Goal: Transaction & Acquisition: Register for event/course

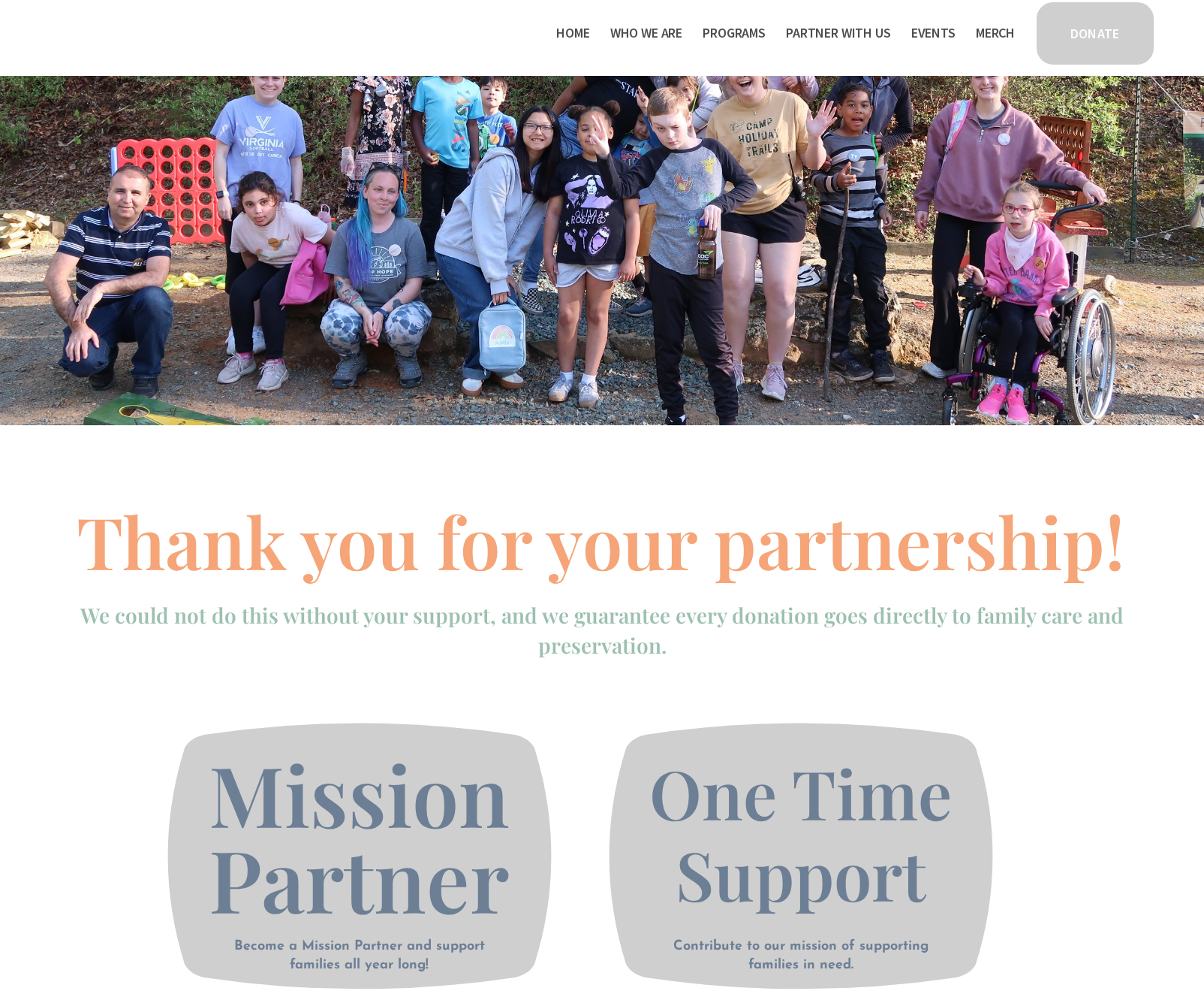
scroll to position [779, 0]
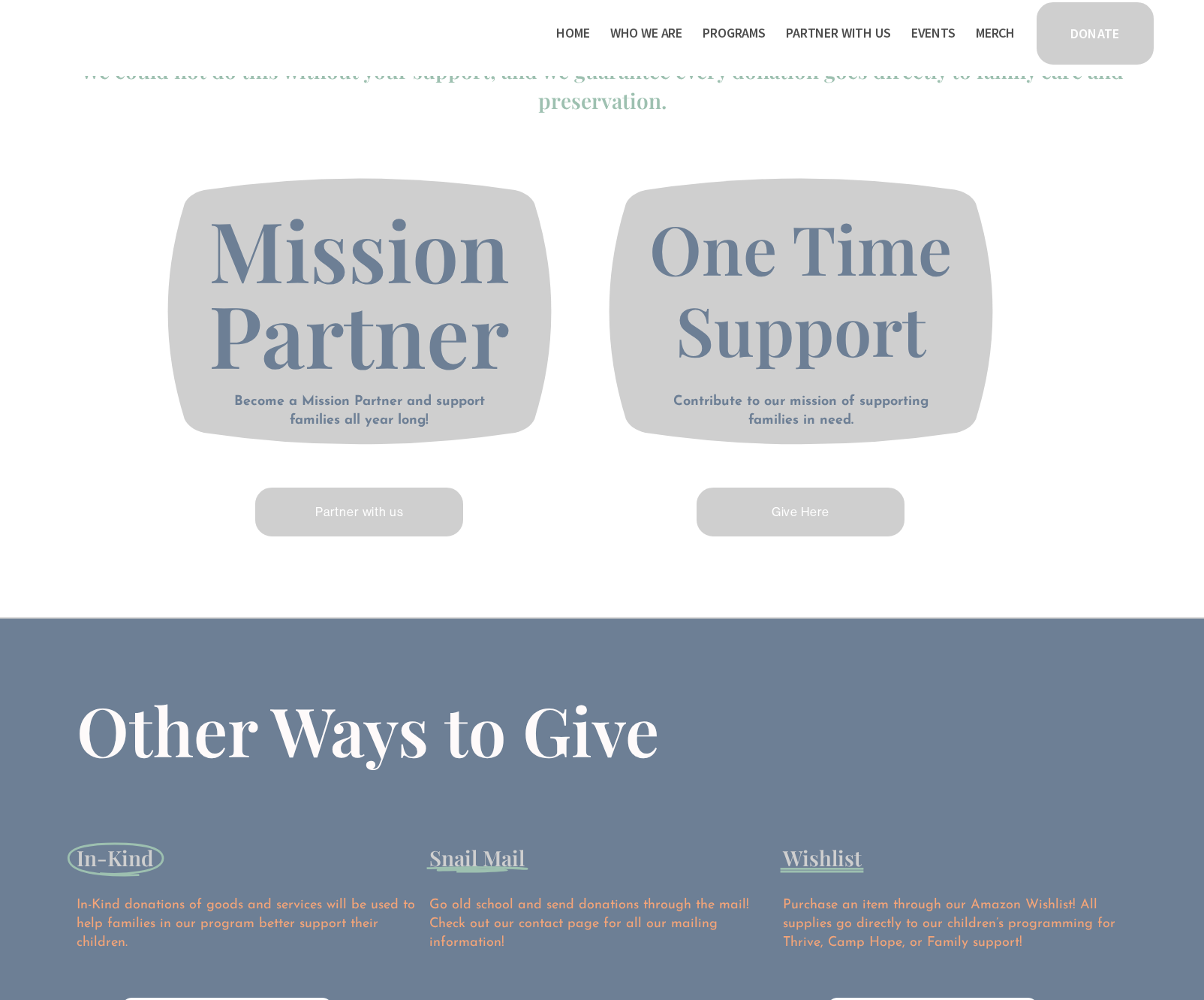
click at [819, 514] on link "Give Here" at bounding box center [801, 512] width 212 height 53
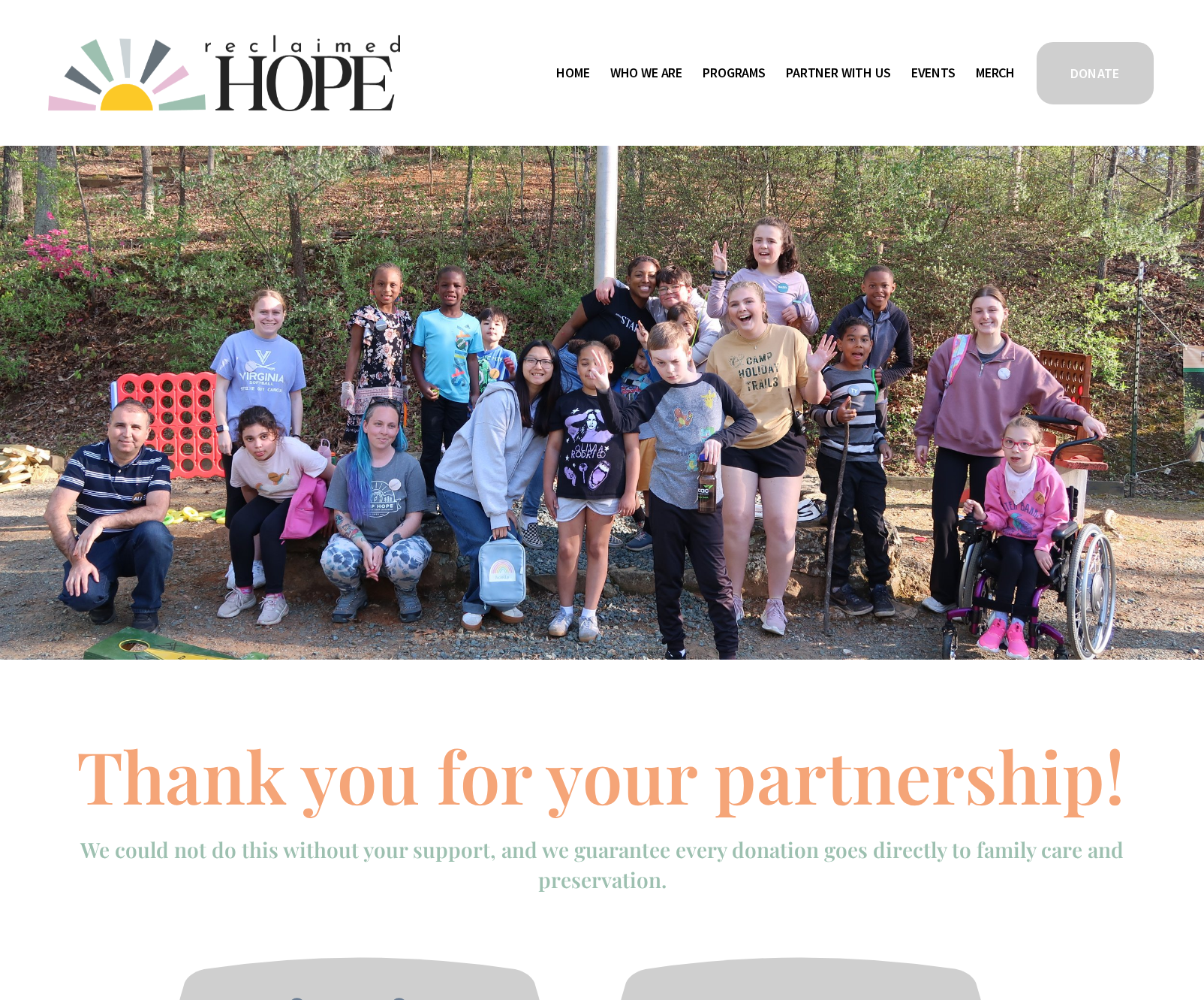
click at [1090, 89] on link "DONATE" at bounding box center [1095, 73] width 122 height 67
click at [935, 75] on link "Events" at bounding box center [934, 72] width 44 height 24
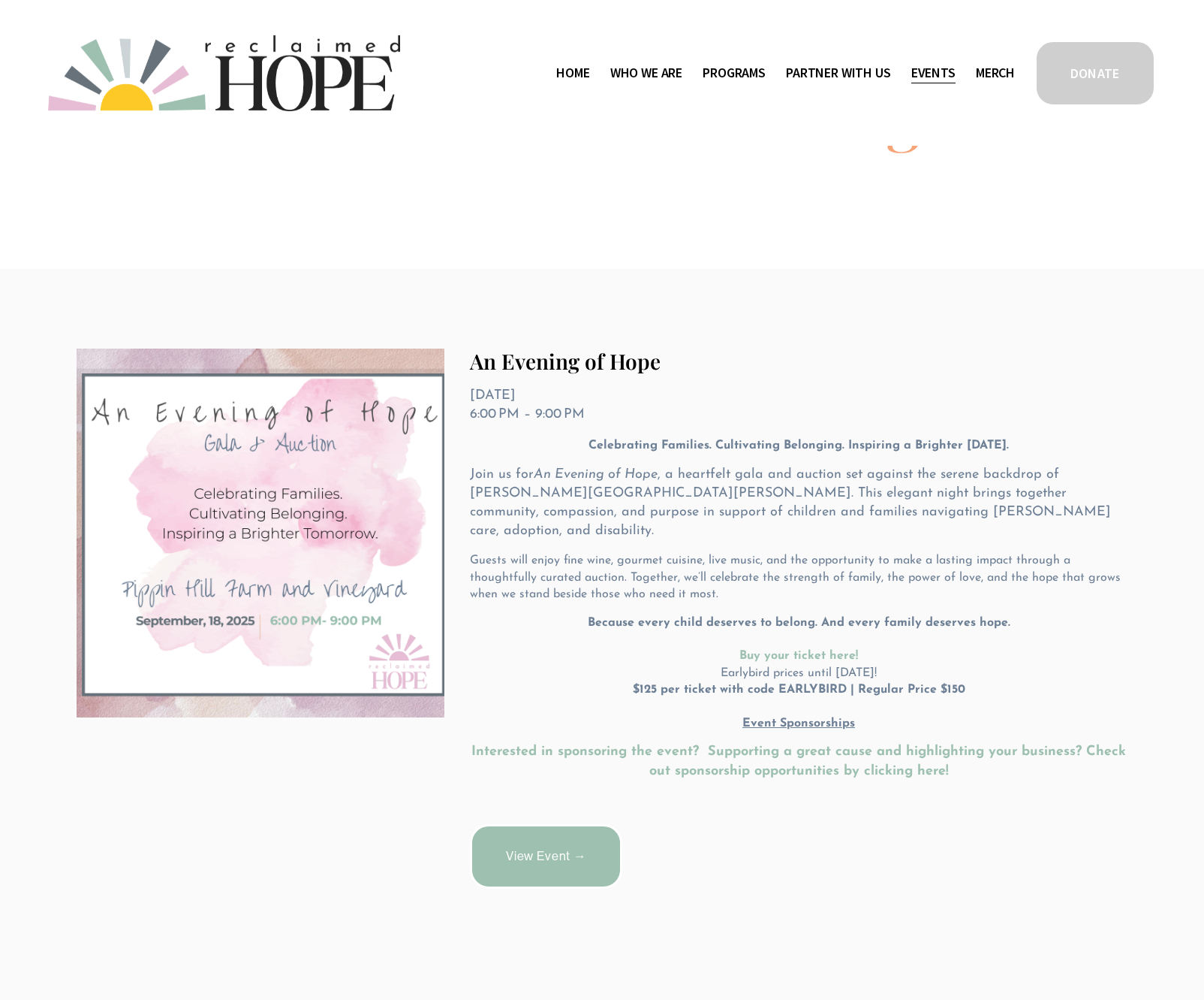
scroll to position [172, 0]
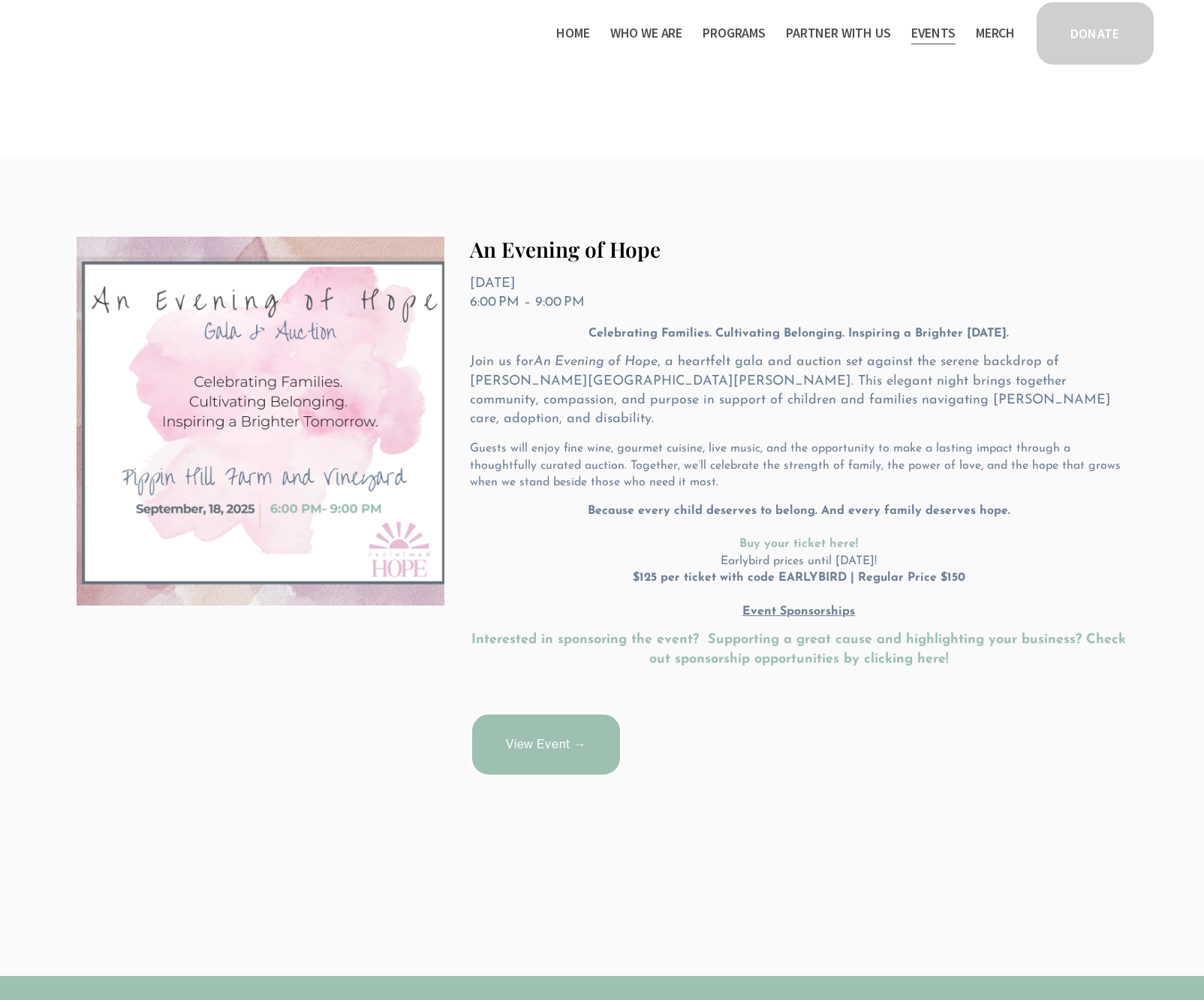
click at [807, 538] on strong "Buy your ticket here!" at bounding box center [799, 544] width 119 height 12
